Goal: Navigation & Orientation: Go to known website

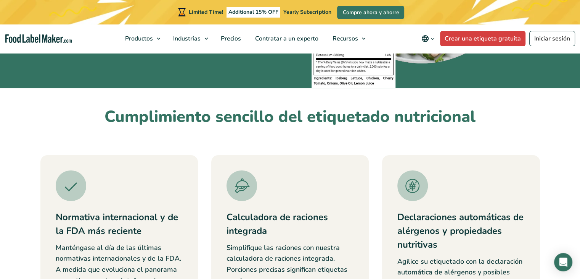
scroll to position [153, 0]
